Goal: Transaction & Acquisition: Obtain resource

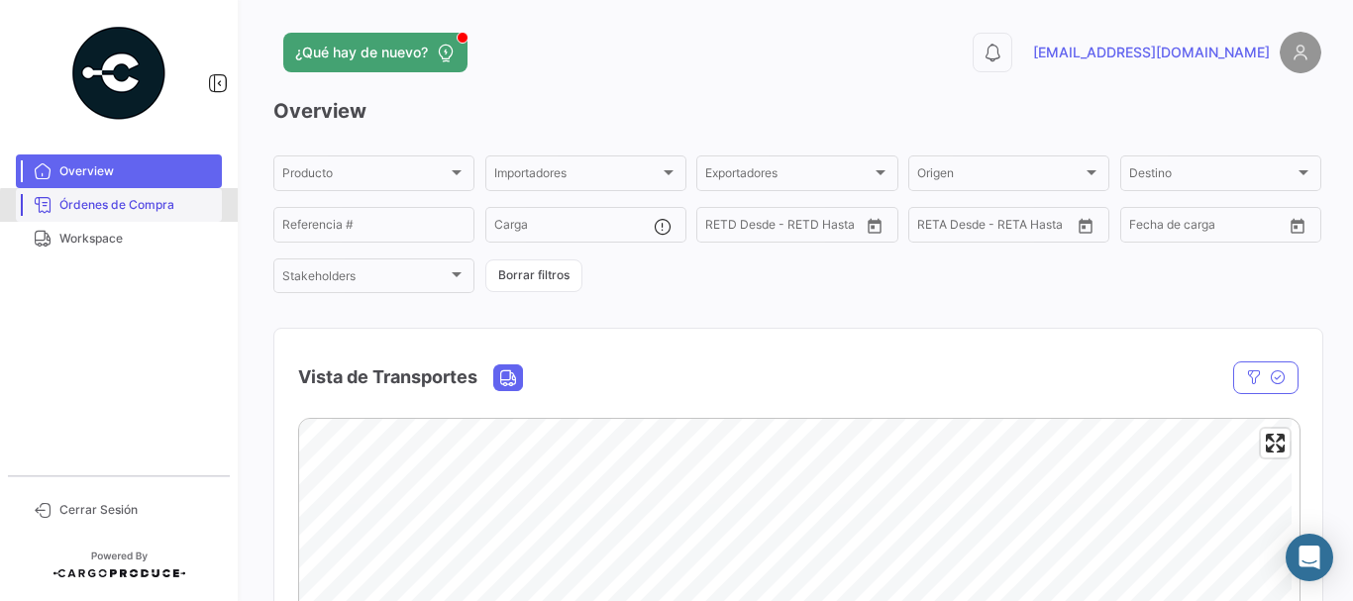
click at [145, 214] on link "Órdenes de Compra" at bounding box center [119, 205] width 206 height 34
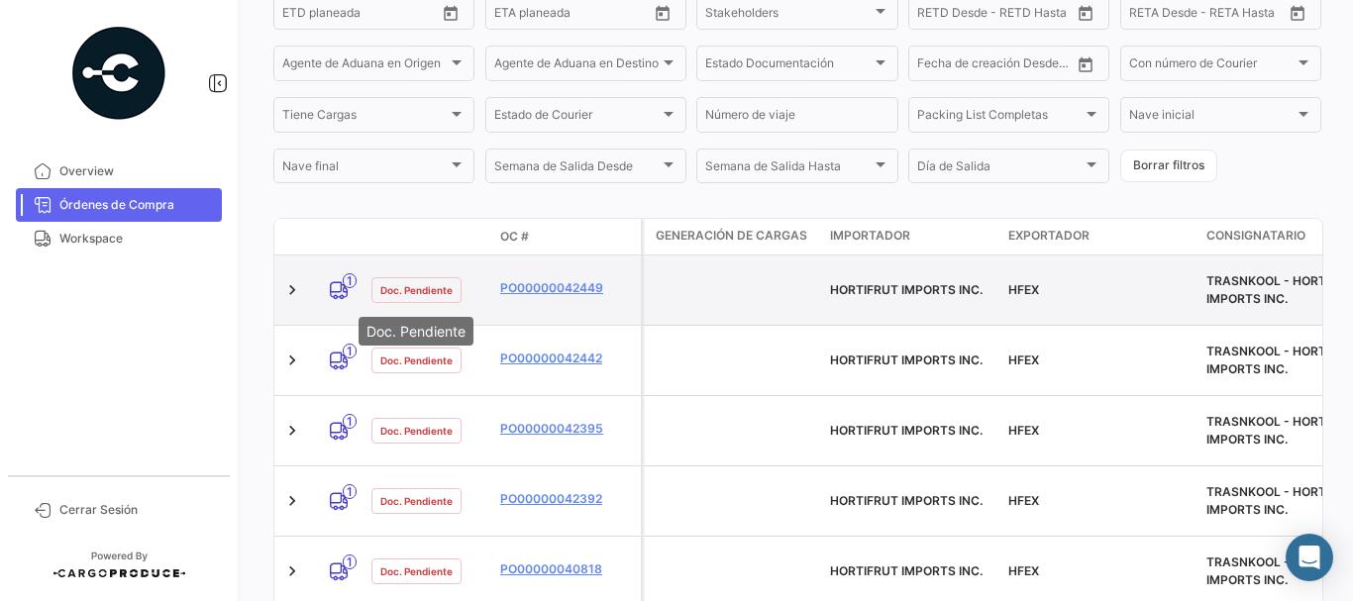
scroll to position [396, 0]
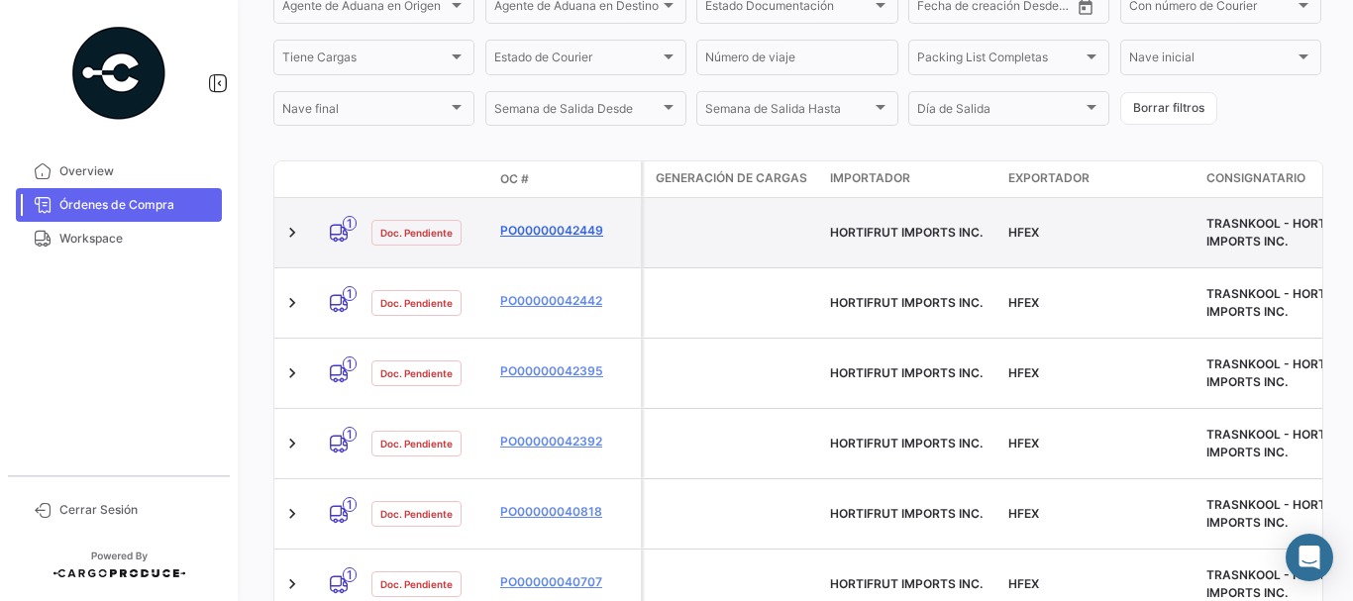
click at [549, 230] on link "PO00000042449" at bounding box center [566, 231] width 133 height 18
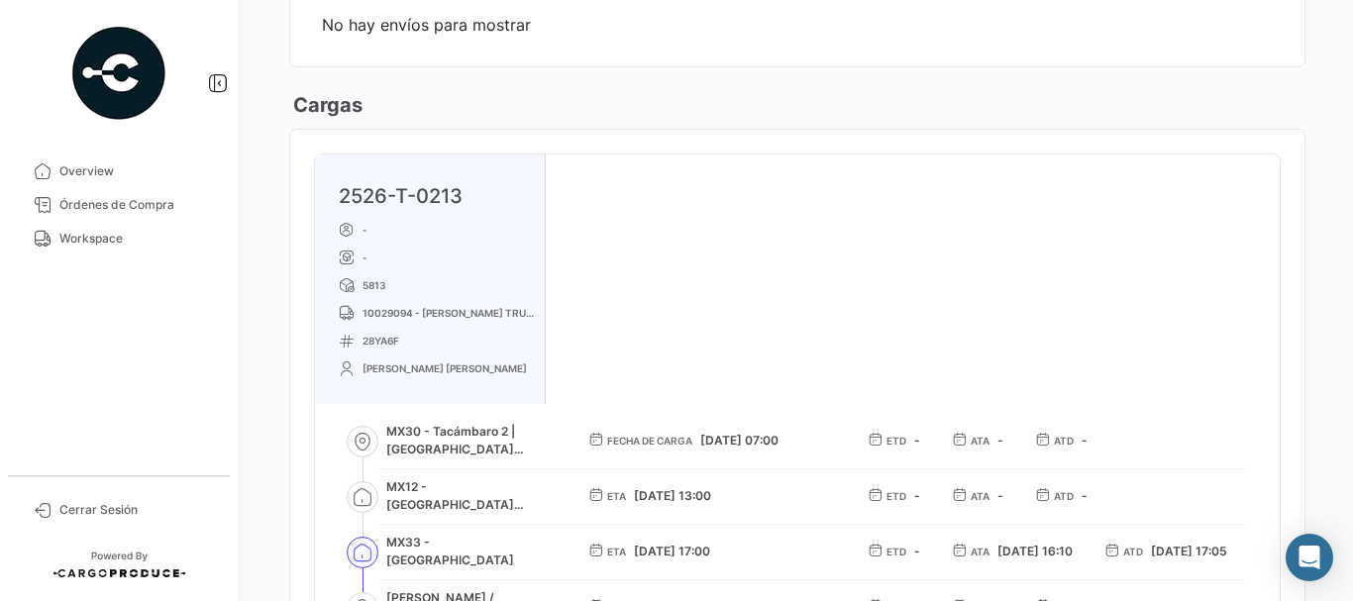
scroll to position [495, 0]
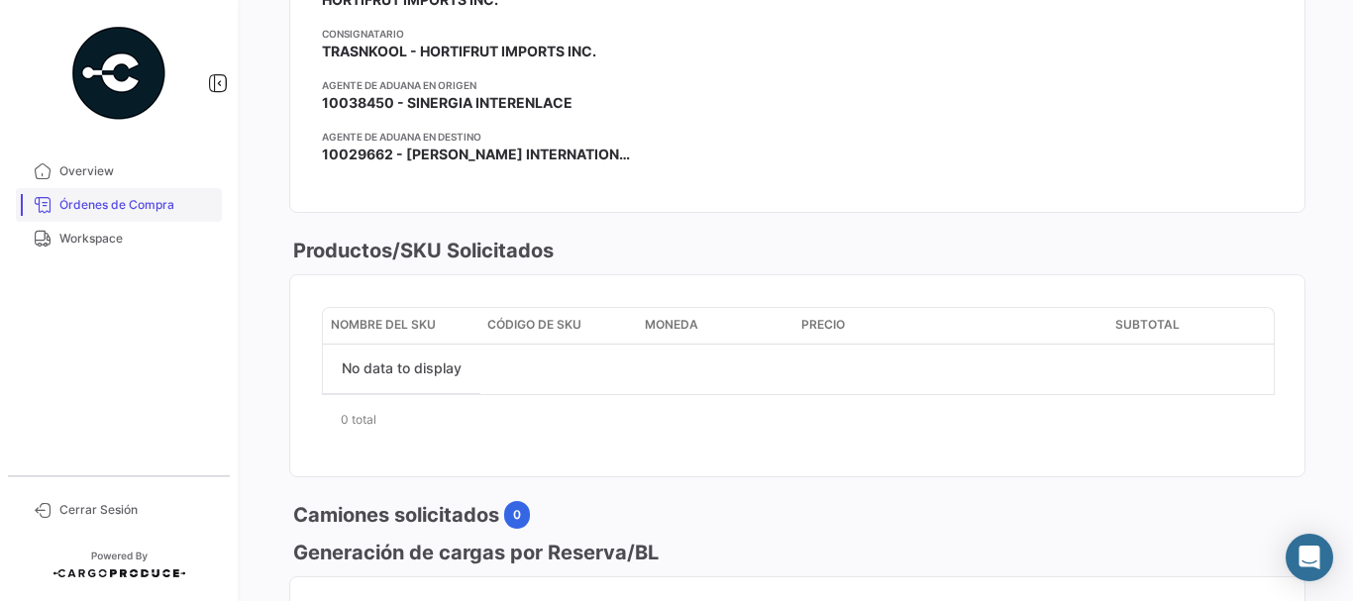
click at [108, 206] on span "Órdenes de Compra" at bounding box center [136, 205] width 155 height 18
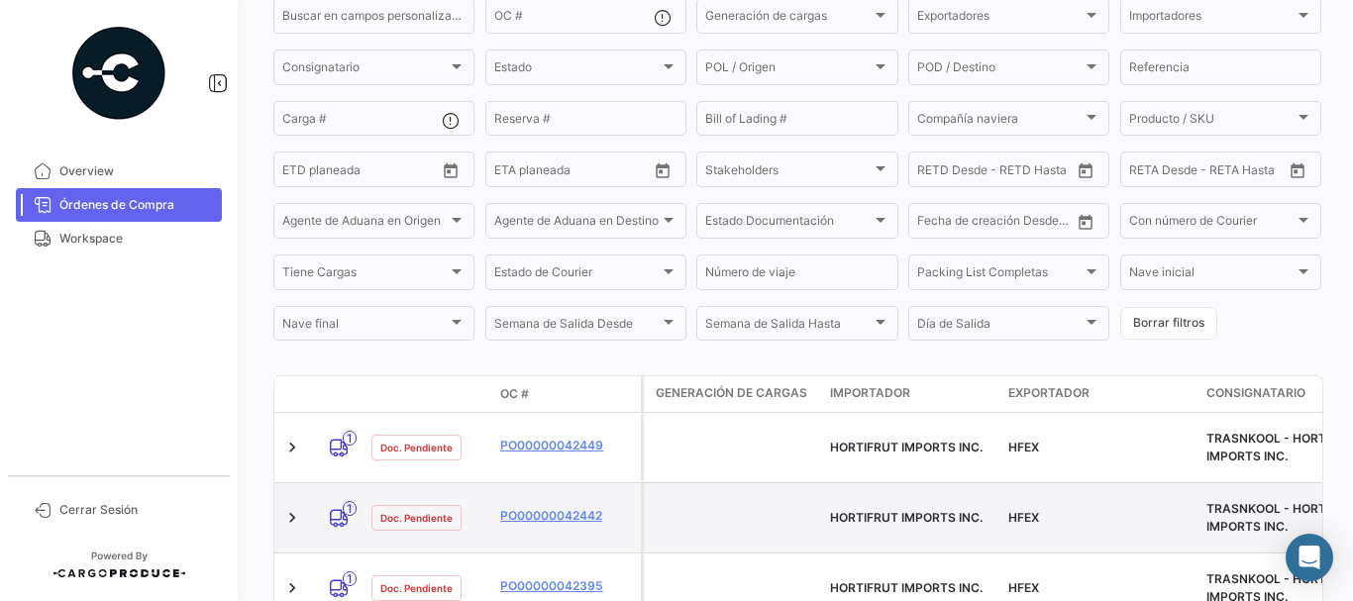
scroll to position [396, 0]
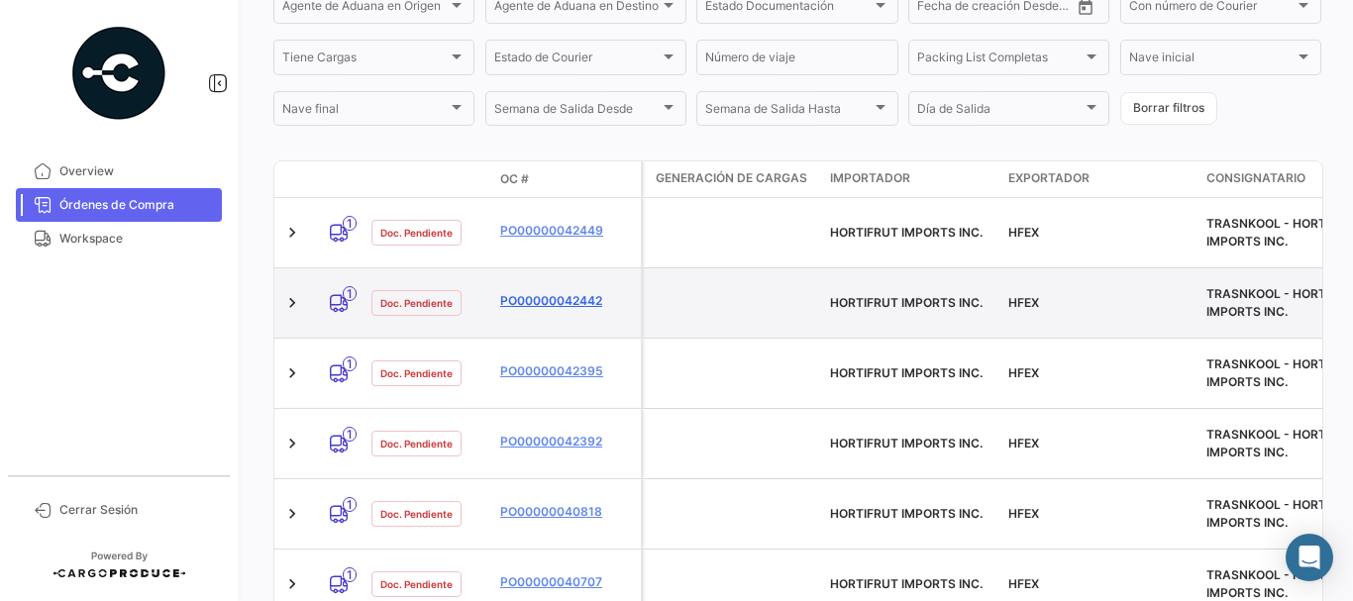
click at [539, 292] on link "PO00000042442" at bounding box center [566, 301] width 133 height 18
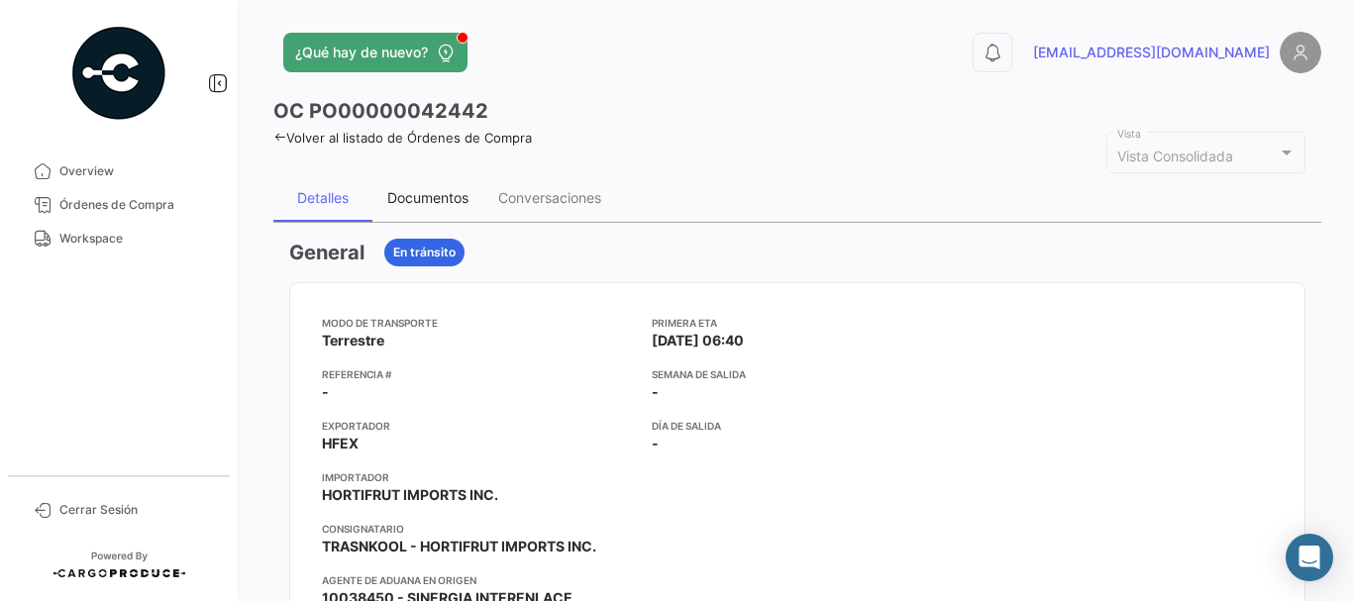
click at [435, 199] on div "Documentos" at bounding box center [427, 197] width 81 height 17
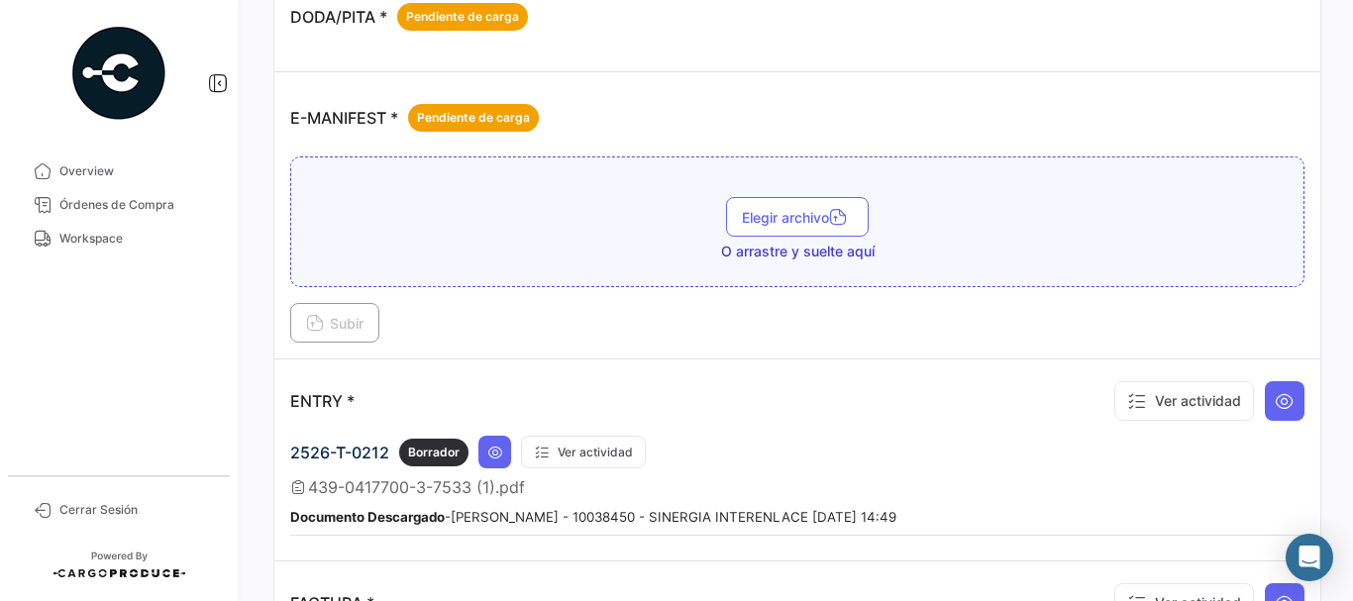
scroll to position [1387, 0]
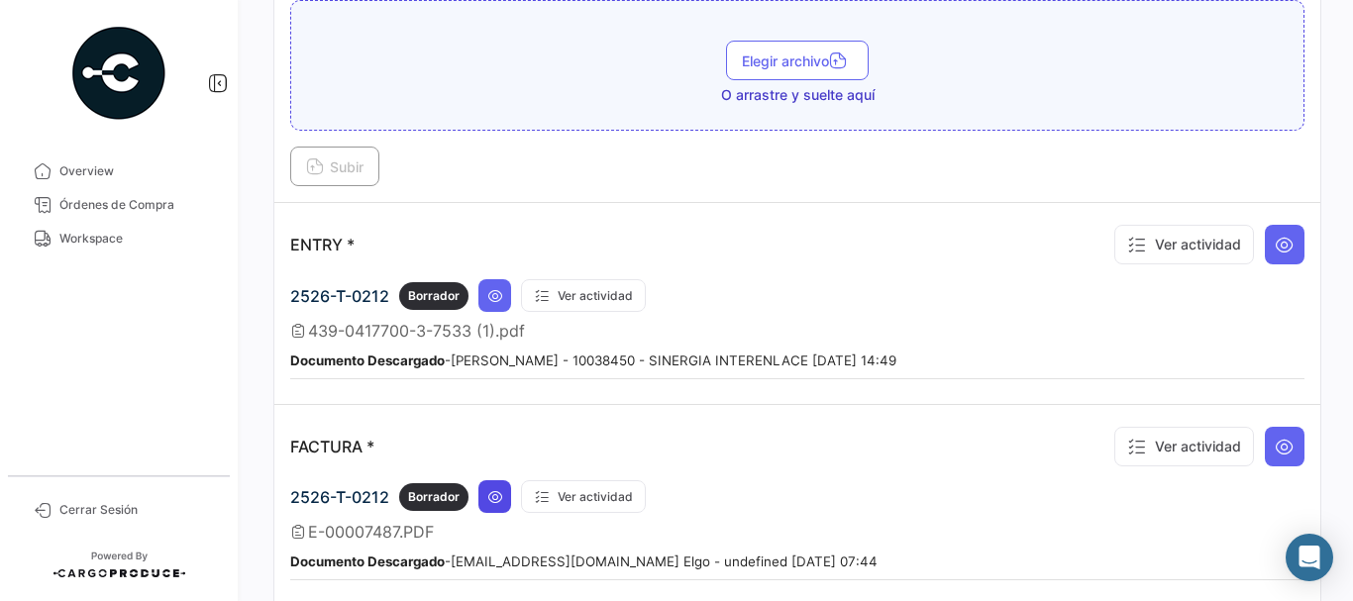
click at [499, 499] on icon at bounding box center [495, 497] width 16 height 16
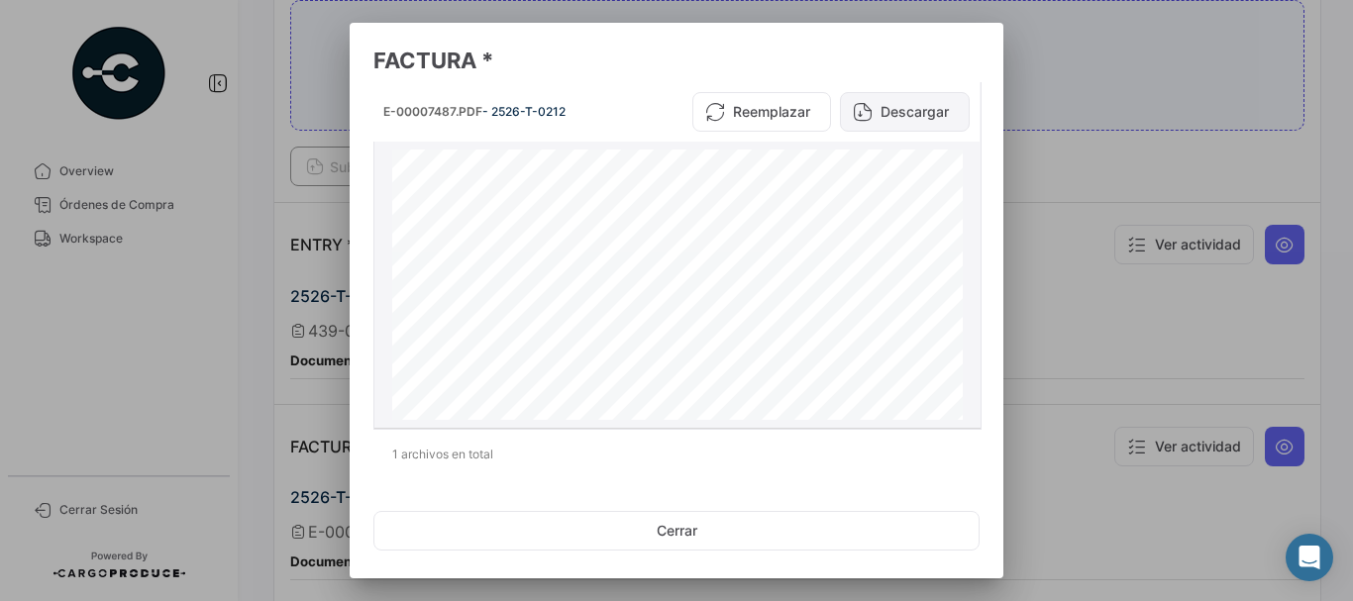
click at [909, 106] on button "Descargar" at bounding box center [905, 112] width 130 height 40
click at [1100, 180] on div at bounding box center [676, 300] width 1353 height 601
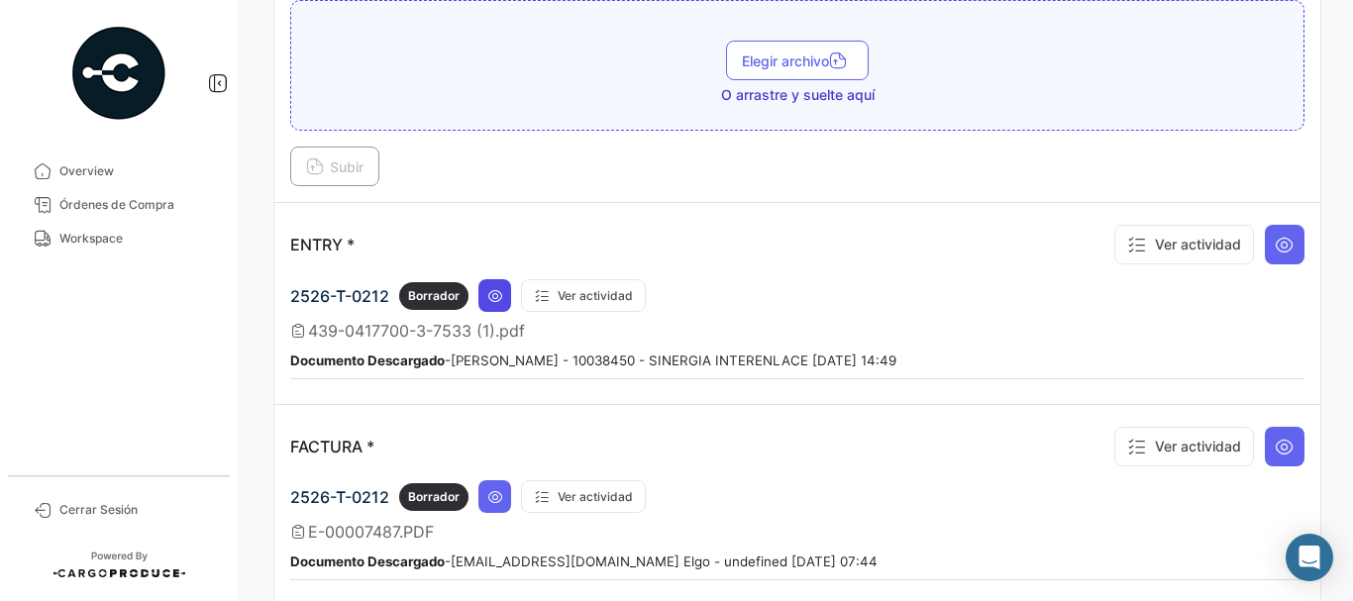
click at [496, 305] on button at bounding box center [495, 295] width 33 height 33
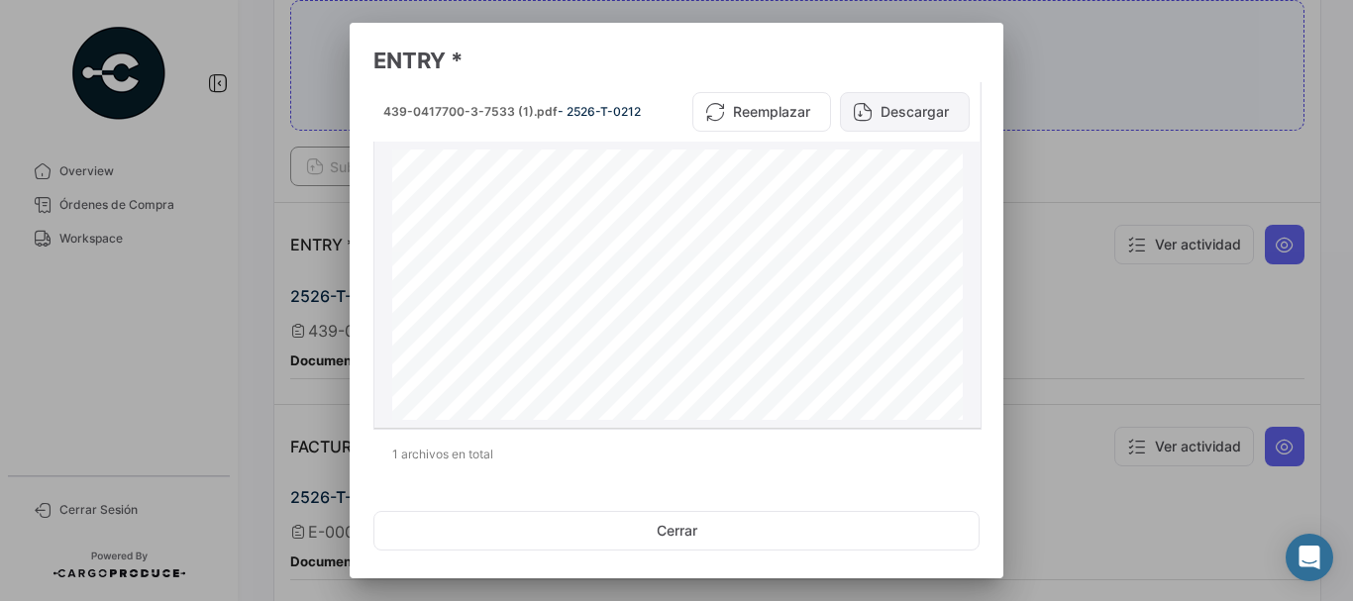
click at [900, 114] on button "Descargar" at bounding box center [905, 112] width 130 height 40
